Goal: Entertainment & Leisure: Consume media (video, audio)

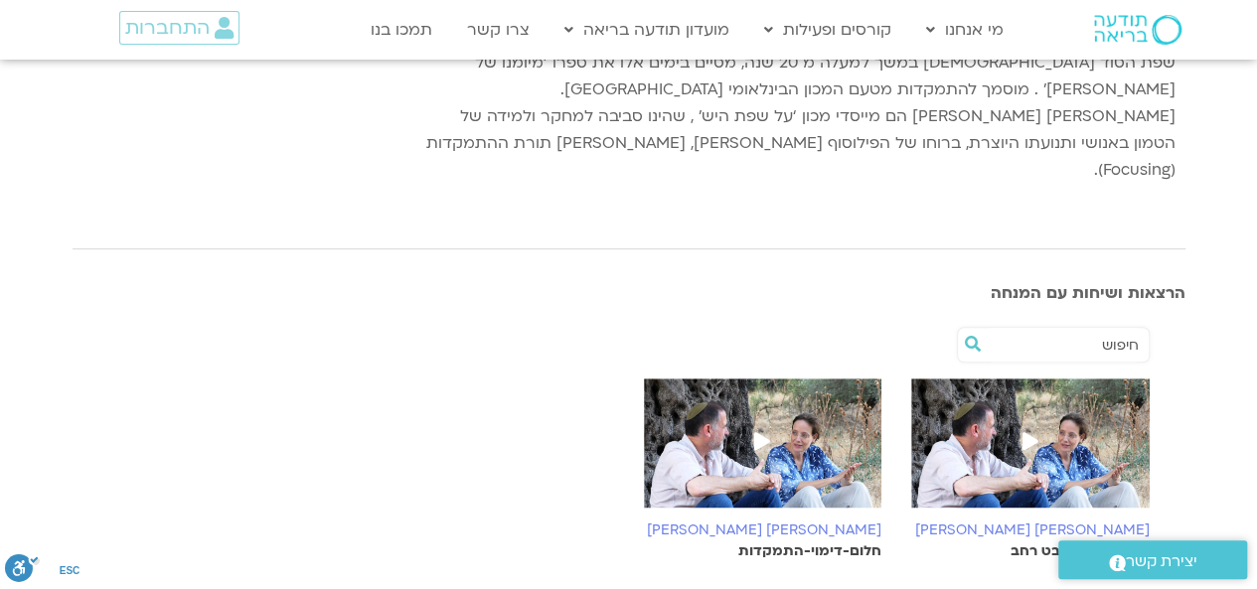
scroll to position [511, 0]
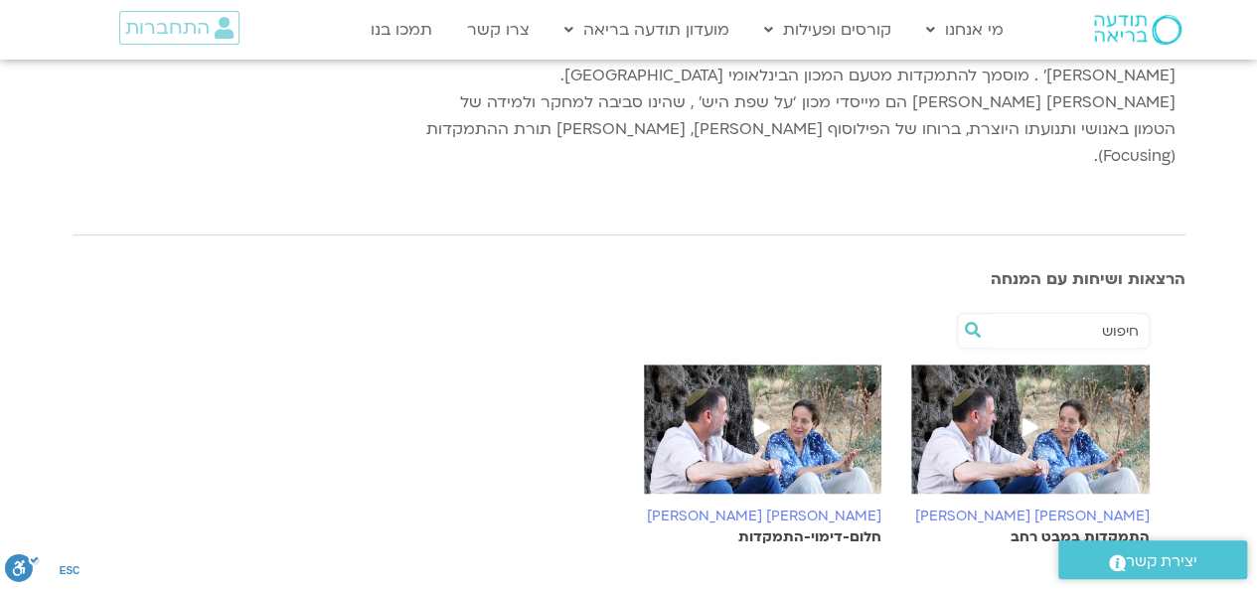
click at [1015, 411] on span at bounding box center [1030, 429] width 36 height 36
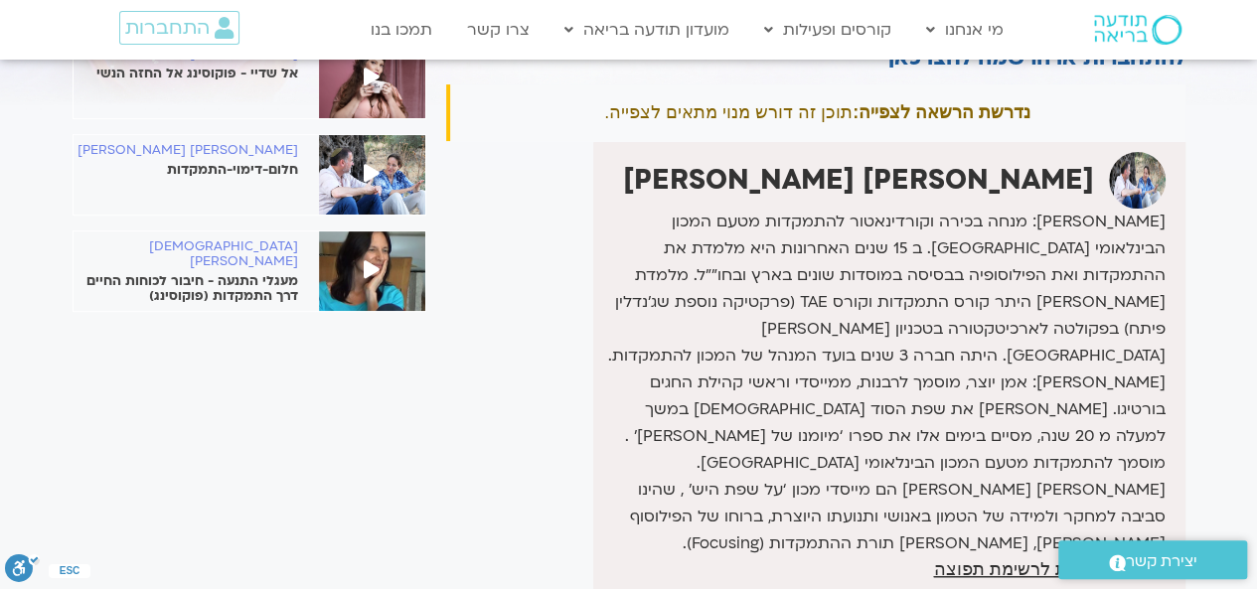
scroll to position [156, 0]
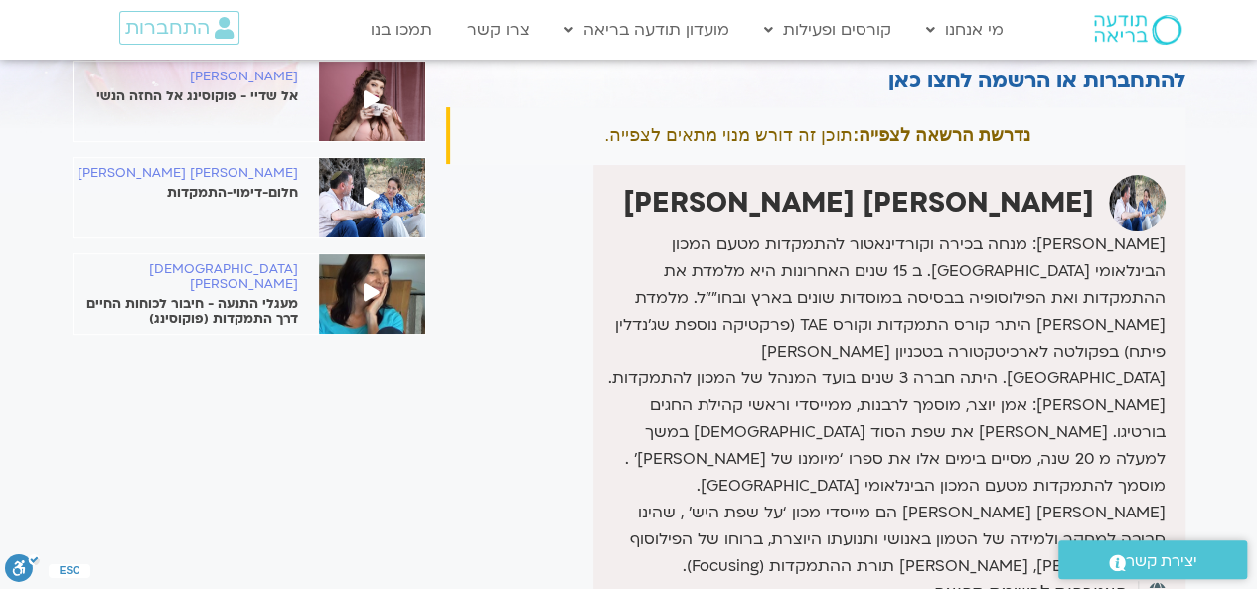
click at [362, 194] on span at bounding box center [372, 198] width 36 height 36
click at [366, 183] on span at bounding box center [372, 198] width 36 height 36
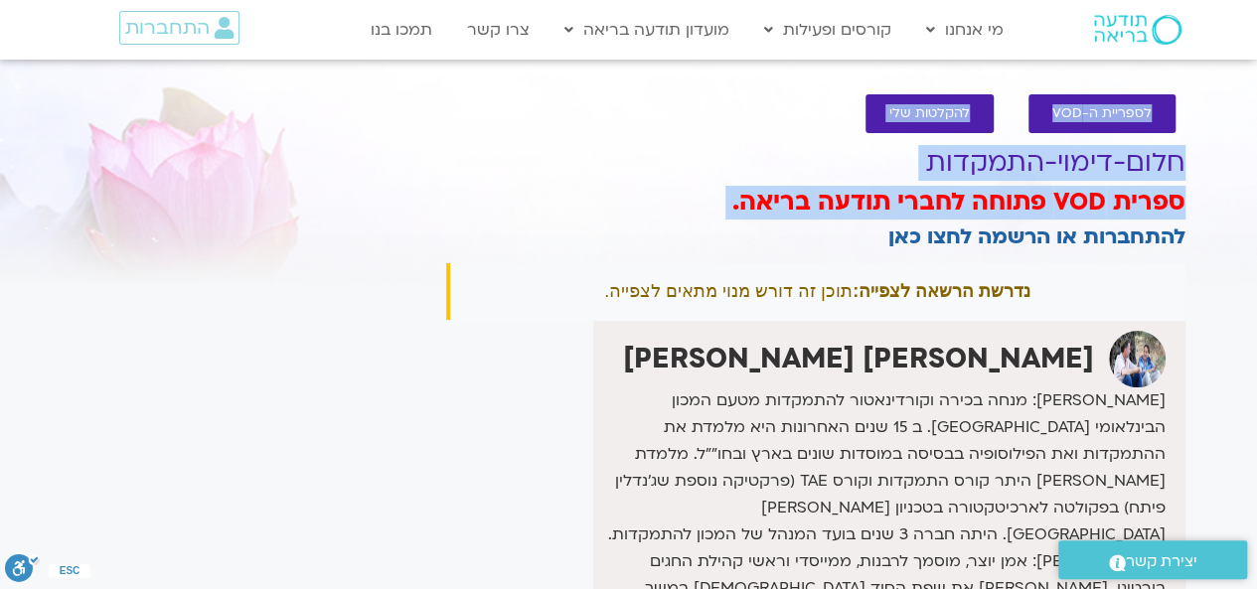
drag, startPoint x: 1253, startPoint y: 75, endPoint x: 1271, endPoint y: 264, distance: 190.6
click at [1131, 365] on img at bounding box center [1137, 359] width 57 height 57
